Goal: Information Seeking & Learning: Compare options

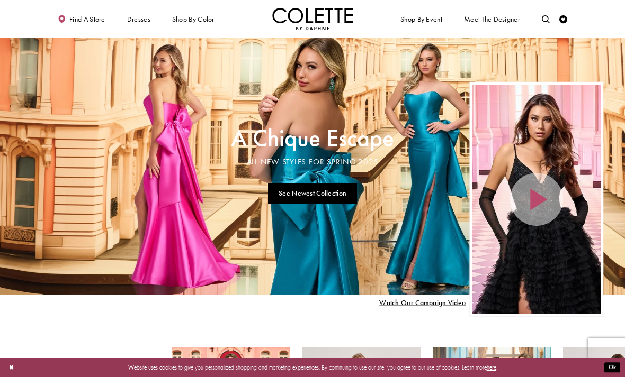
click at [0, 0] on span "A-LINE DRESSES" at bounding box center [0, 0] width 0 height 0
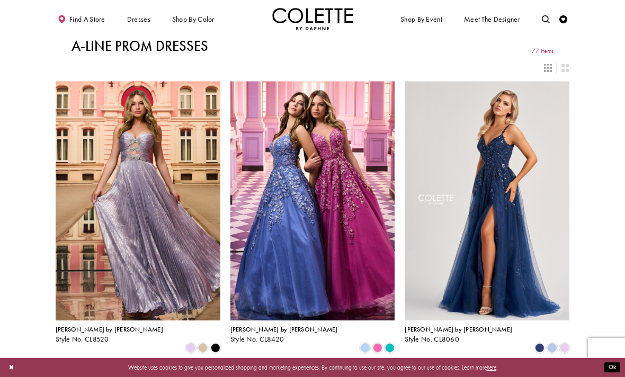
click at [0, 0] on span "MERMAID DRESSES" at bounding box center [0, 0] width 0 height 0
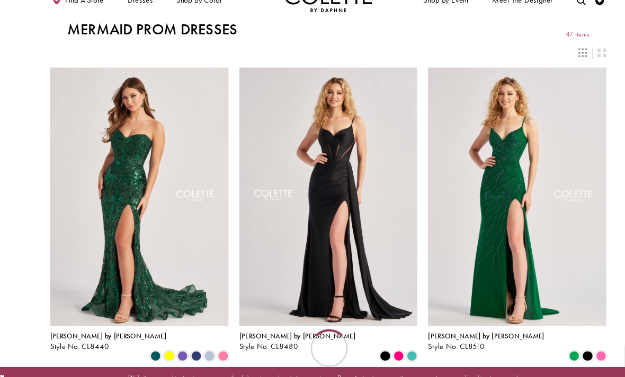
scroll to position [18, 10]
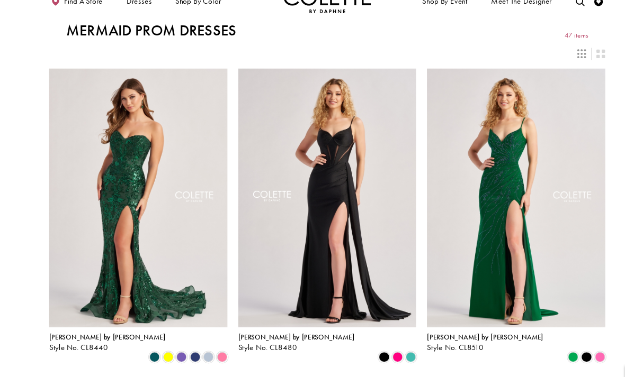
click at [0, 0] on span "BALL GOWNS" at bounding box center [0, 0] width 0 height 0
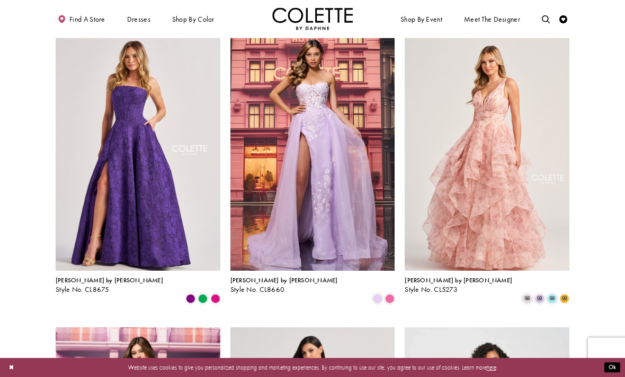
scroll to position [639, 0]
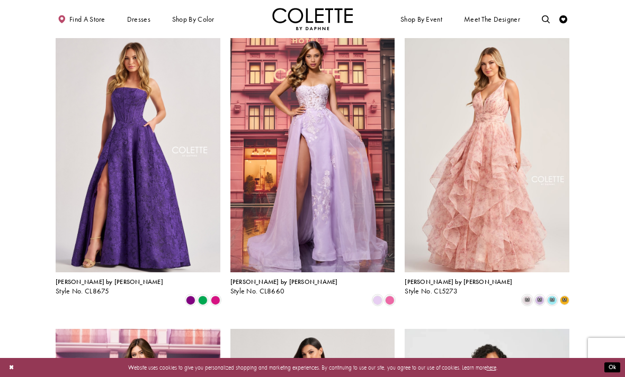
click at [422, 278] on span "[PERSON_NAME] by [PERSON_NAME]" at bounding box center [457, 282] width 107 height 8
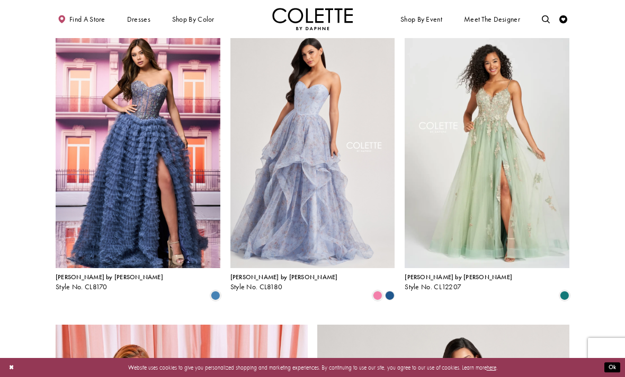
scroll to position [940, 0]
click at [426, 282] on span "Style No. CL12207" at bounding box center [432, 286] width 57 height 9
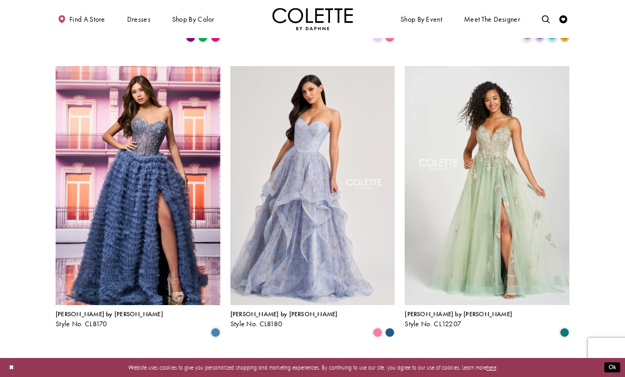
scroll to position [901, 0]
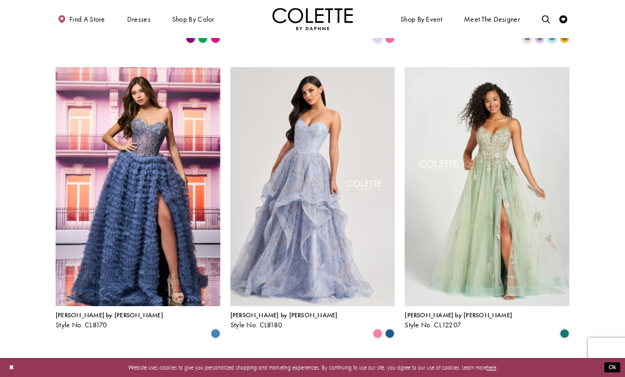
click at [309, 153] on img "Visit Colette by Daphne Style No. CL8180 Page" at bounding box center [312, 186] width 165 height 239
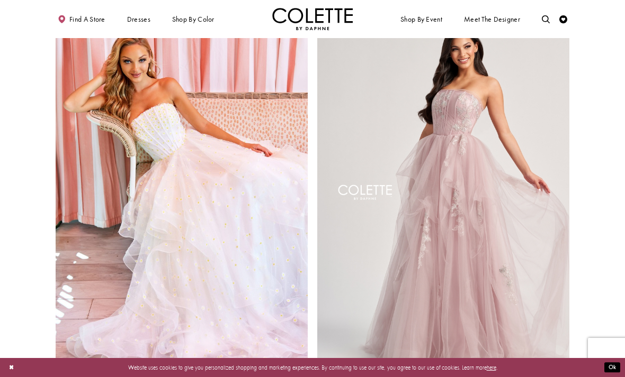
scroll to position [1253, 0]
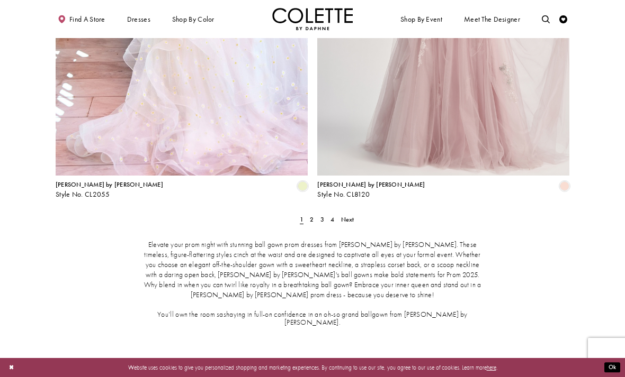
scroll to position [1456, 0]
click at [346, 214] on span "Next" at bounding box center [347, 218] width 13 height 8
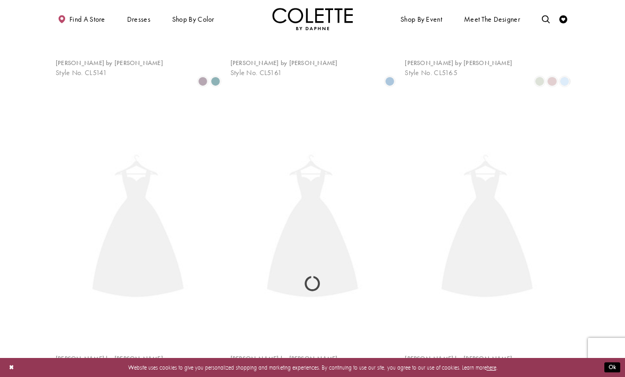
scroll to position [43, 0]
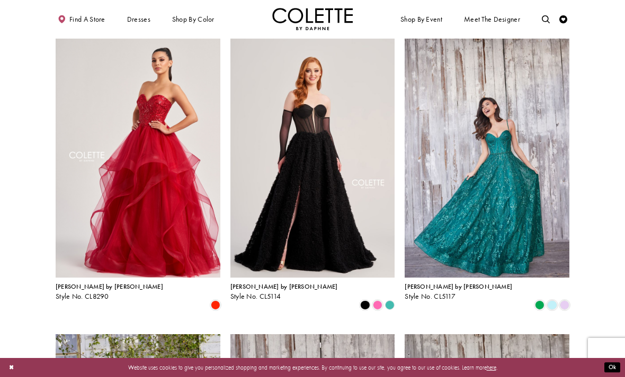
click at [73, 297] on span "Style No. CL8290" at bounding box center [82, 296] width 53 height 9
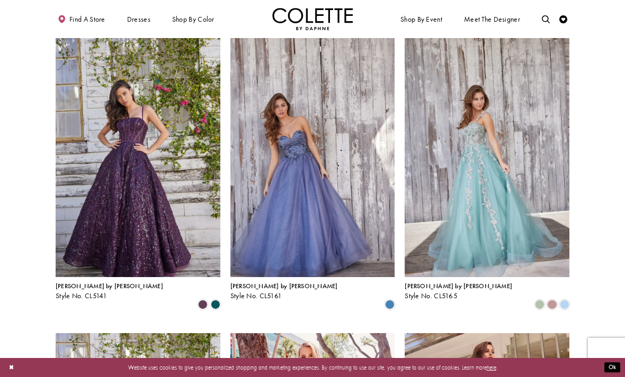
scroll to position [340, 0]
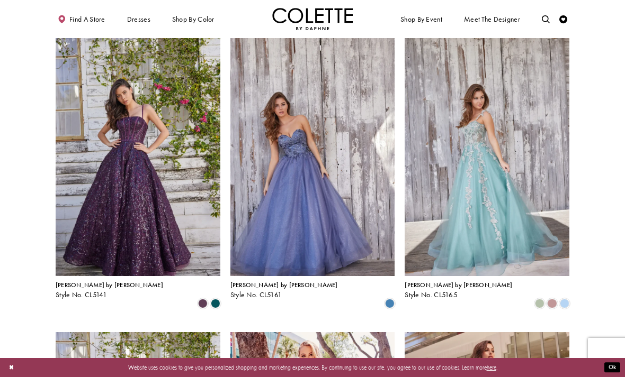
click at [449, 149] on img "Visit Colette by Daphne Style No. CL5165 Page" at bounding box center [486, 156] width 165 height 239
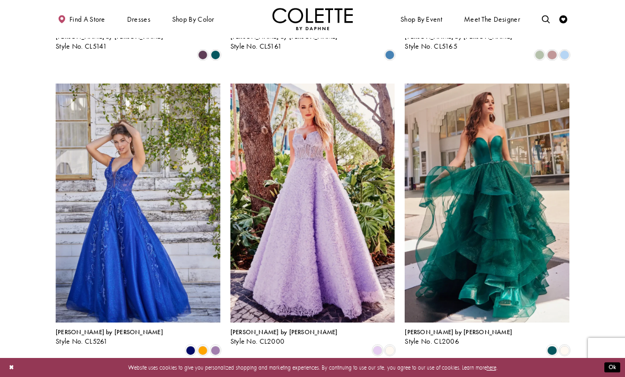
scroll to position [590, 0]
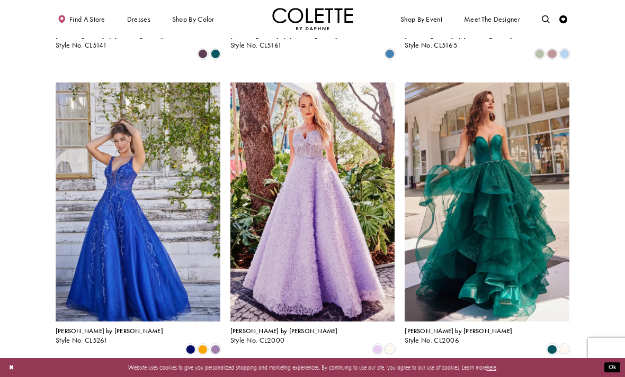
click at [439, 224] on img "Visit Colette by Daphne Style No. CL2006 Page" at bounding box center [486, 202] width 165 height 239
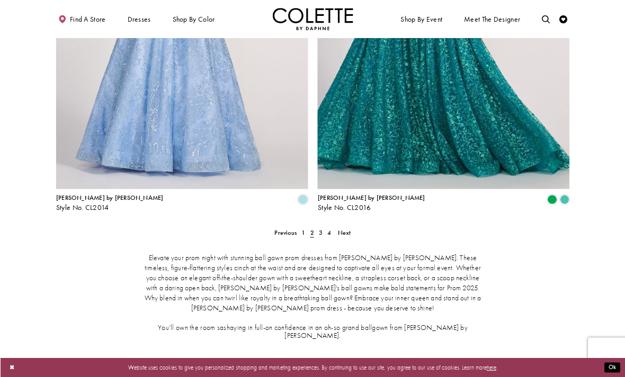
scroll to position [1439, 0]
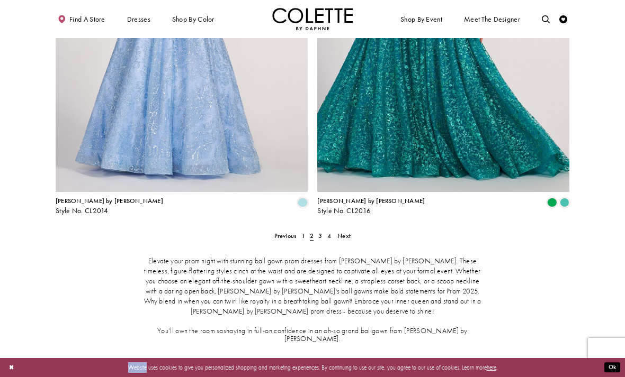
click at [351, 230] on link "Next" at bounding box center [344, 236] width 18 height 12
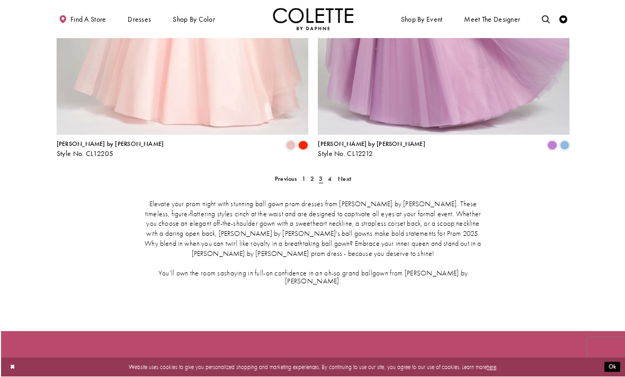
scroll to position [1490, 0]
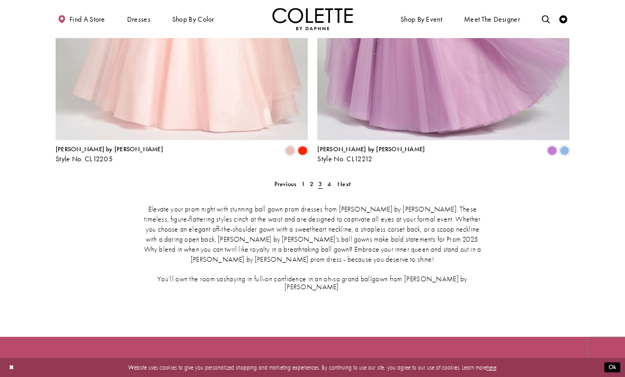
click at [352, 178] on link "Next" at bounding box center [344, 184] width 18 height 12
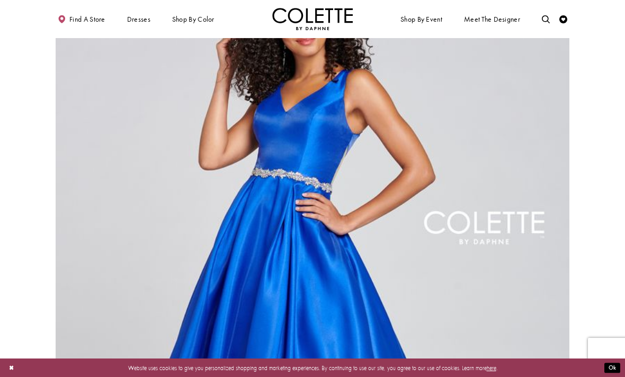
scroll to position [782, 0]
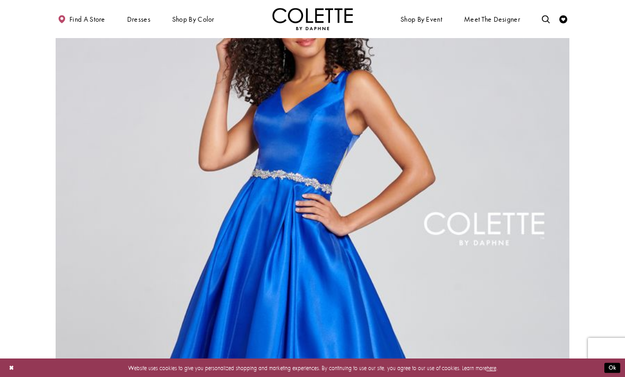
click at [122, 225] on img "Visit Colette by Daphne Style No. CL12131 Page" at bounding box center [312, 264] width 513 height 747
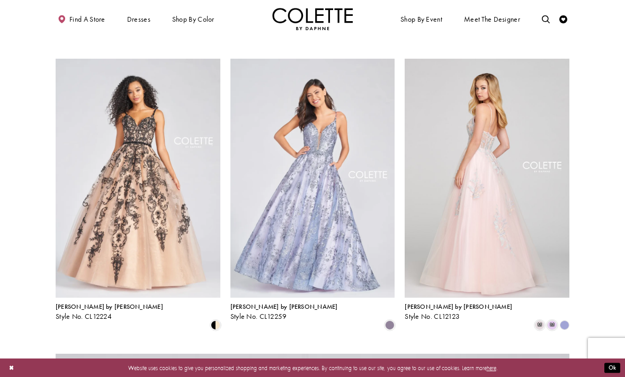
scroll to position [318, 0]
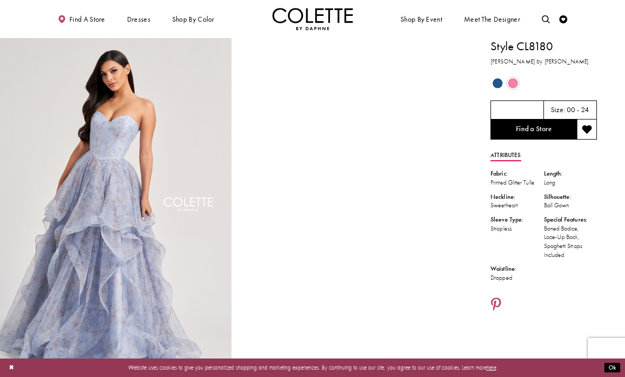
click at [514, 79] on span "Product color controls state depends on size chosen" at bounding box center [513, 83] width 10 height 10
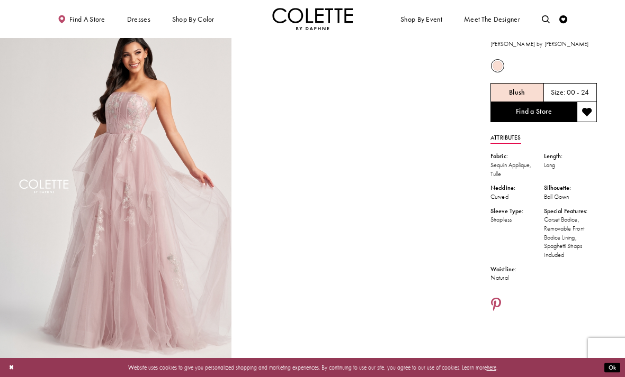
scroll to position [51, 0]
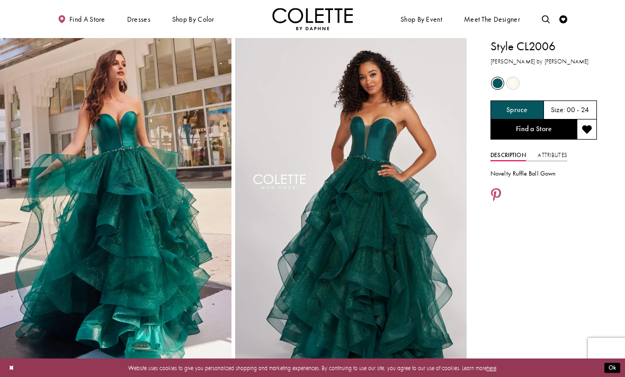
click at [545, 152] on link "Attributes" at bounding box center [551, 156] width 29 height 12
